Goal: Information Seeking & Learning: Learn about a topic

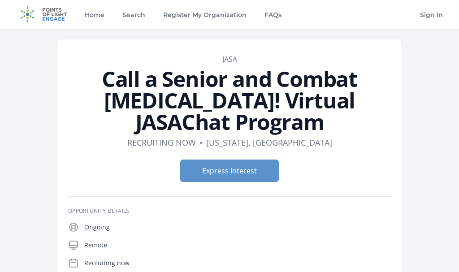
click at [58, 17] on img at bounding box center [43, 14] width 58 height 29
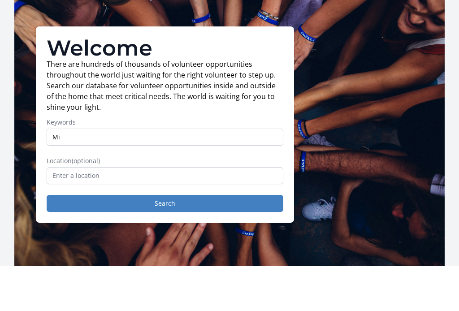
type input "M"
type input "Remote"
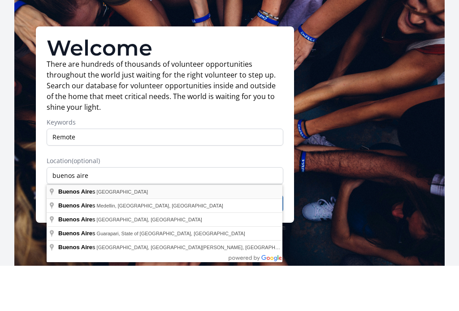
type input "Buenos Aires, Argentina"
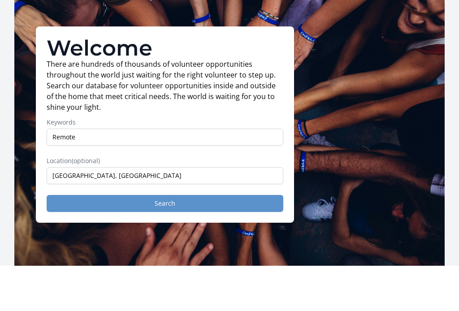
scroll to position [45, 0]
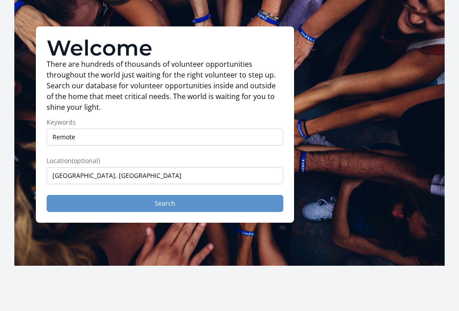
click at [164, 199] on button "Search" at bounding box center [165, 203] width 237 height 17
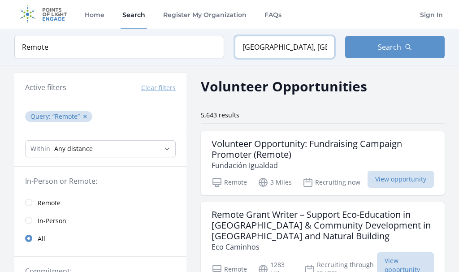
click at [308, 47] on input "[GEOGRAPHIC_DATA], [GEOGRAPHIC_DATA]" at bounding box center [285, 47] width 100 height 22
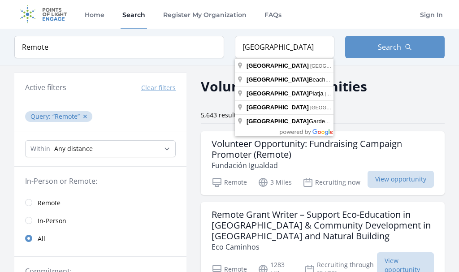
type input "[GEOGRAPHIC_DATA], [GEOGRAPHIC_DATA], [GEOGRAPHIC_DATA]"
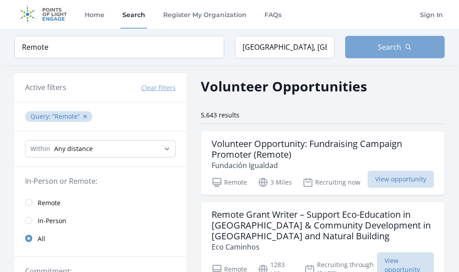
click at [399, 50] on span "Search" at bounding box center [389, 47] width 23 height 11
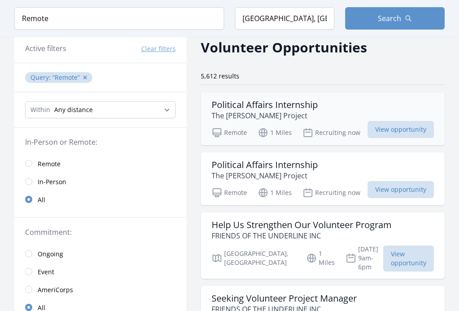
scroll to position [39, 0]
click at [29, 165] on input "radio" at bounding box center [28, 163] width 7 height 7
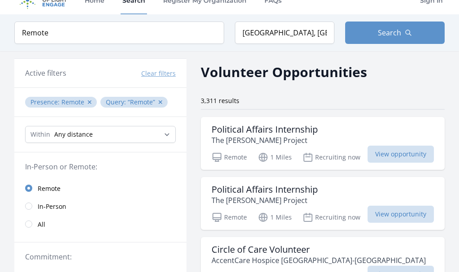
scroll to position [14, 0]
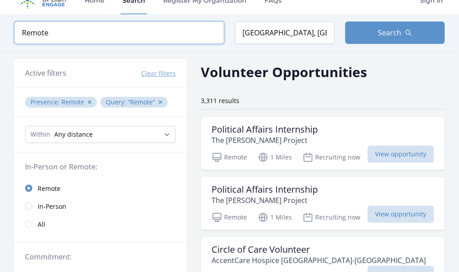
click at [107, 32] on input "Remote" at bounding box center [119, 33] width 210 height 22
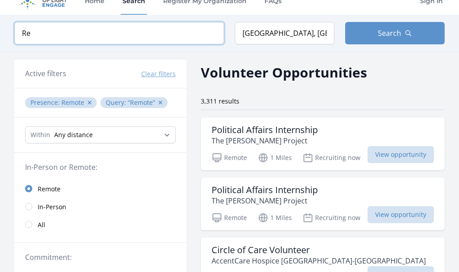
type input "R"
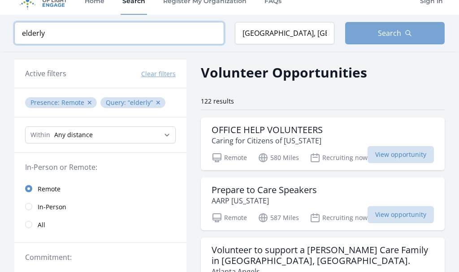
type input "elderly"
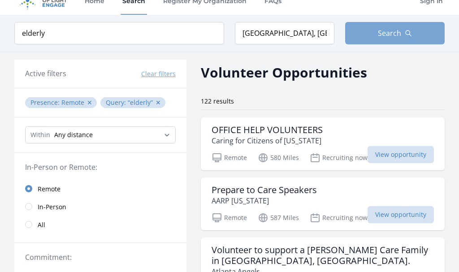
click at [385, 35] on span "Search" at bounding box center [389, 33] width 23 height 11
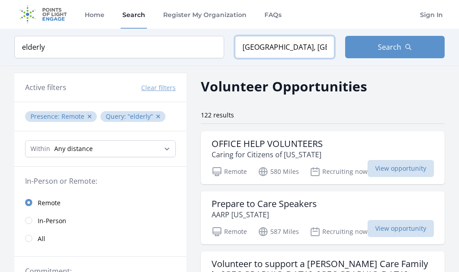
click at [297, 46] on input "Miami, FL, USA" at bounding box center [285, 47] width 100 height 22
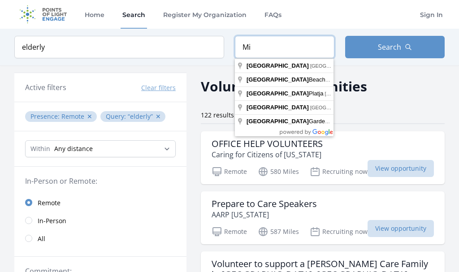
type input "M"
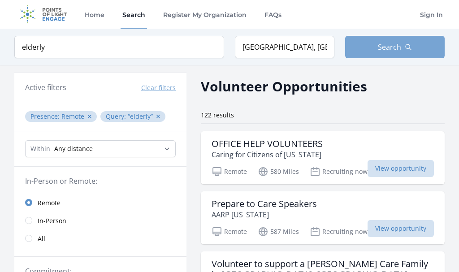
click at [403, 44] on button "Search" at bounding box center [395, 47] width 100 height 22
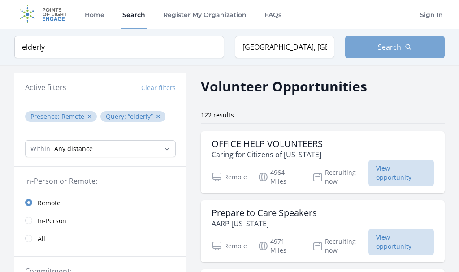
click at [394, 45] on span "Search" at bounding box center [389, 47] width 23 height 11
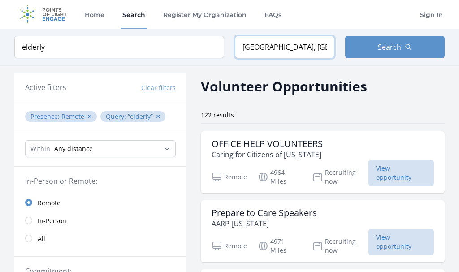
click at [319, 46] on input "Buenos Aires, Argentina" at bounding box center [285, 47] width 100 height 22
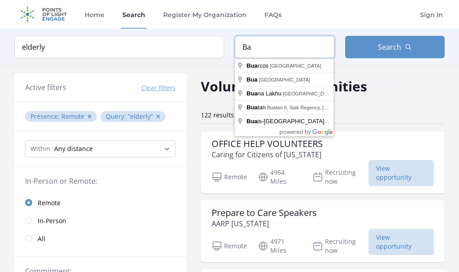
type input "a"
type input "Miami, FL, USA"
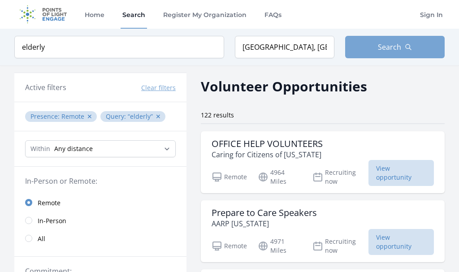
click at [413, 50] on button "Search" at bounding box center [395, 47] width 100 height 22
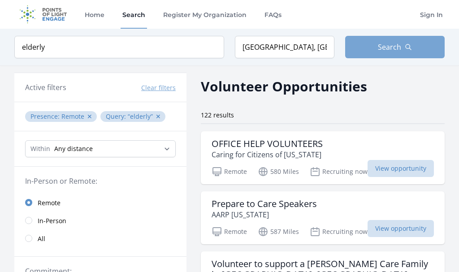
click at [387, 44] on span "Search" at bounding box center [389, 47] width 23 height 11
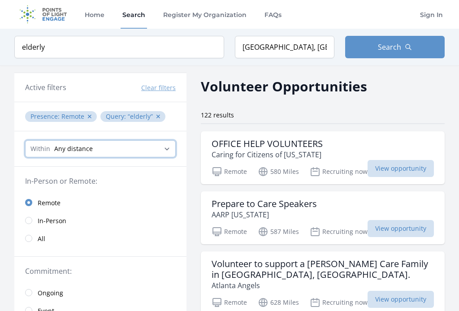
select select "32186"
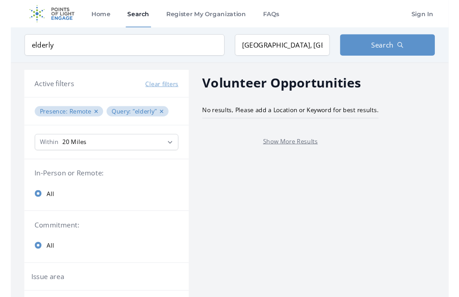
scroll to position [39, 0]
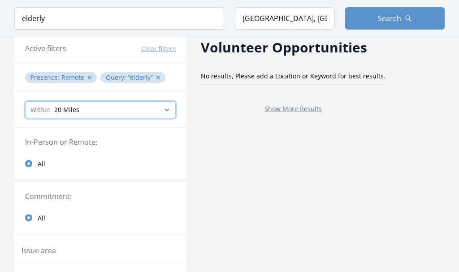
select select "80467"
click at [156, 78] on button "✕" at bounding box center [158, 77] width 5 height 9
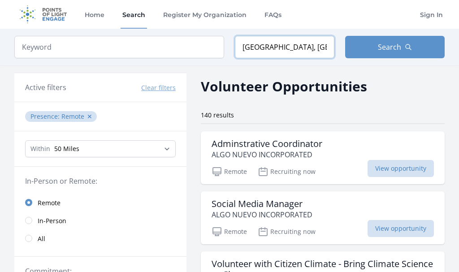
click at [301, 48] on input "Miami, FL, USA" at bounding box center [285, 47] width 100 height 22
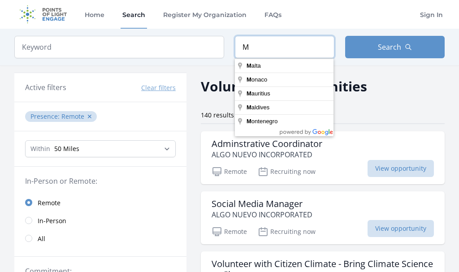
type input "M"
click at [160, 87] on button "Clear filters" at bounding box center [158, 87] width 35 height 9
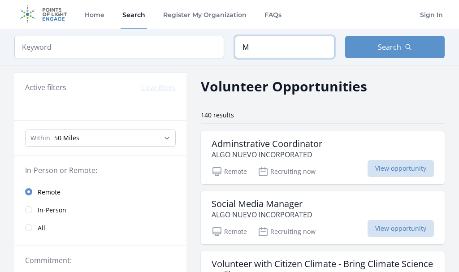
click at [289, 45] on input "M" at bounding box center [285, 47] width 100 height 22
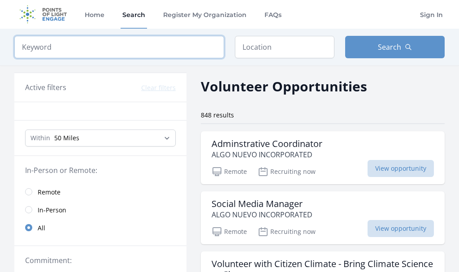
click at [114, 48] on input "search" at bounding box center [119, 47] width 210 height 22
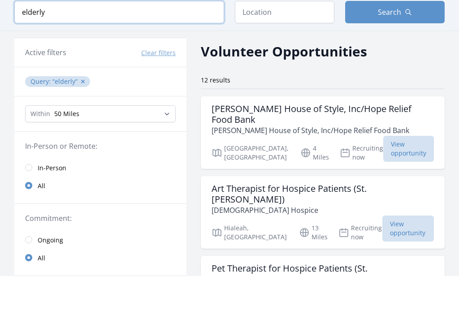
type input "elderly"
click at [28, 199] on input "radio" at bounding box center [28, 202] width 7 height 7
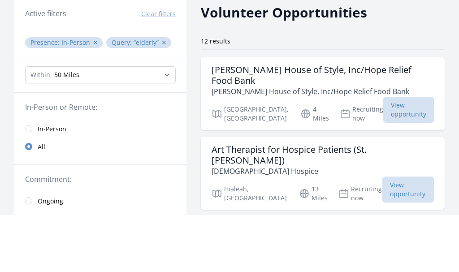
scroll to position [74, 0]
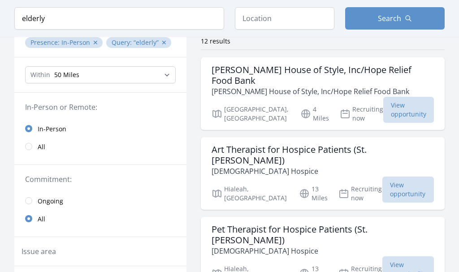
click at [30, 148] on input "radio" at bounding box center [28, 146] width 7 height 7
type input "Miami, FL, USA"
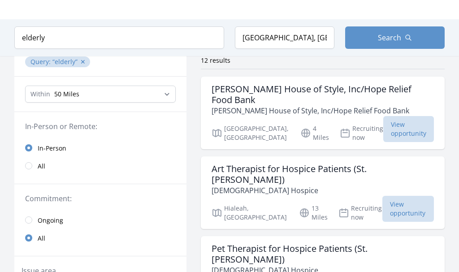
scroll to position [55, 0]
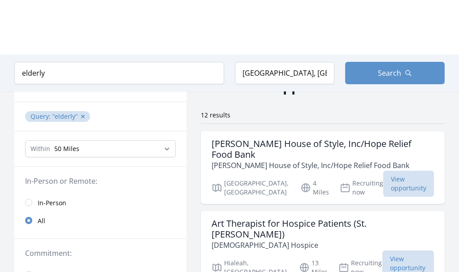
type input "el"
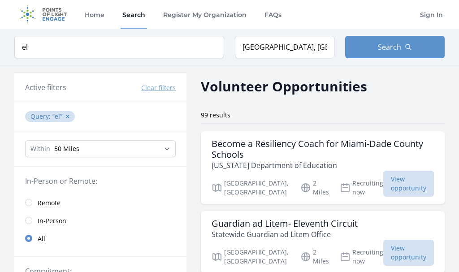
click at [29, 201] on input "radio" at bounding box center [28, 202] width 7 height 7
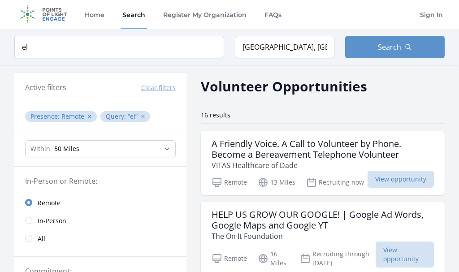
click at [141, 117] on button "✕" at bounding box center [142, 116] width 5 height 9
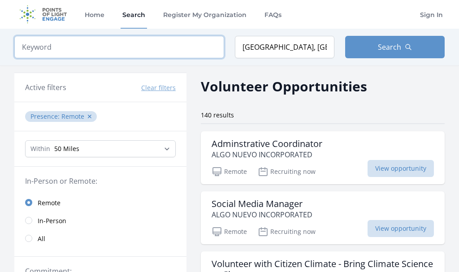
click at [90, 48] on input "search" at bounding box center [119, 47] width 210 height 22
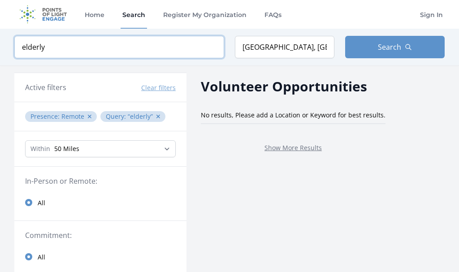
type input "elderly"
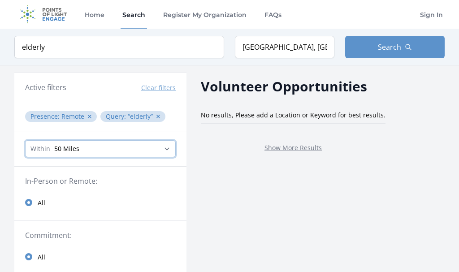
select select "all"
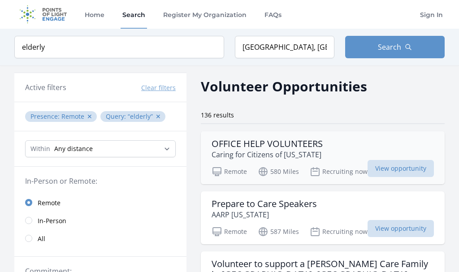
click at [304, 151] on p "Caring for Citizens of Alabama" at bounding box center [267, 154] width 111 height 11
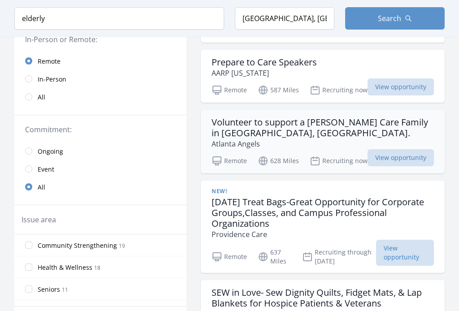
scroll to position [144, 0]
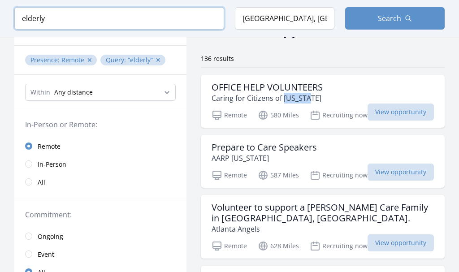
click at [102, 22] on input "elderly" at bounding box center [119, 18] width 210 height 22
type input "e"
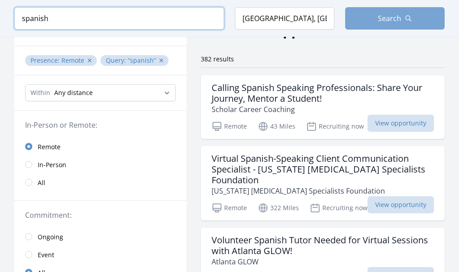
type input "spanish"
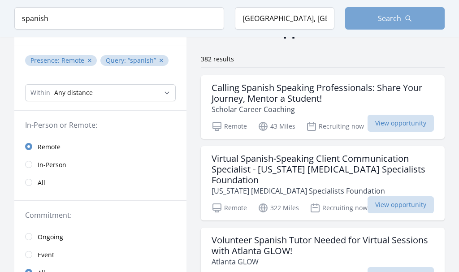
click at [409, 17] on icon "button" at bounding box center [408, 18] width 7 height 7
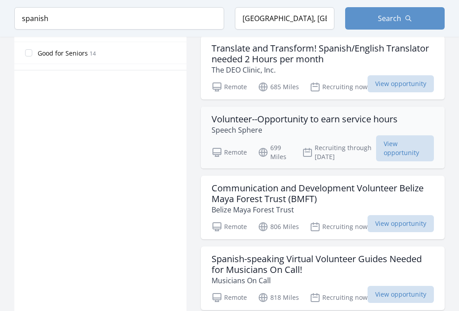
scroll to position [581, 0]
click at [301, 52] on h3 "Translate and Transform! Spanish/English Translator needed 2 Hours per month" at bounding box center [323, 54] width 222 height 22
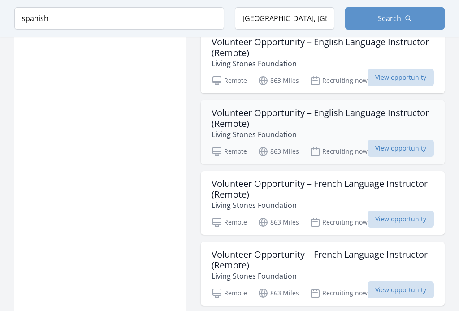
scroll to position [930, 0]
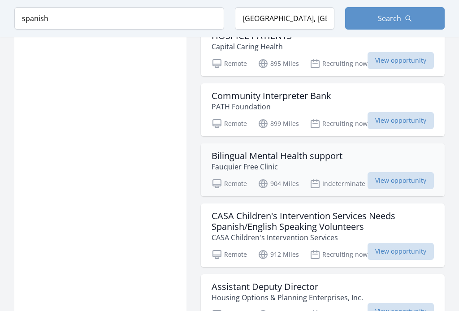
scroll to position [1825, 0]
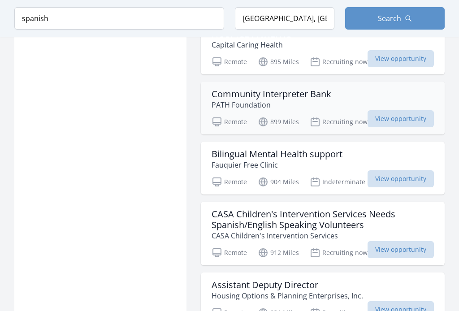
click at [286, 89] on h3 "Community Interpreter Bank" at bounding box center [272, 94] width 120 height 11
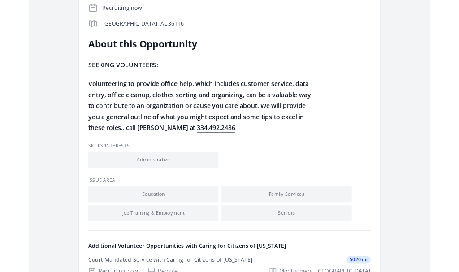
scroll to position [250, 0]
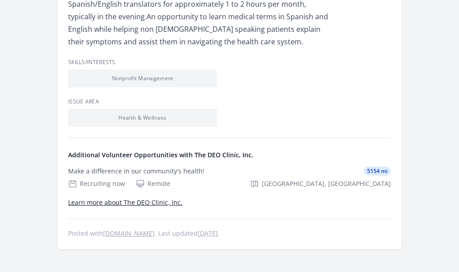
scroll to position [317, 0]
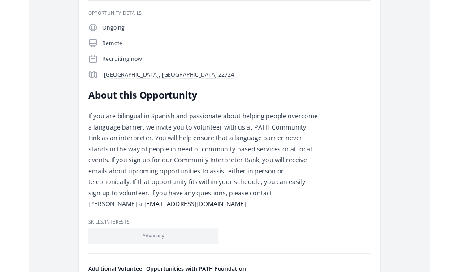
scroll to position [192, 0]
